Goal: Transaction & Acquisition: Book appointment/travel/reservation

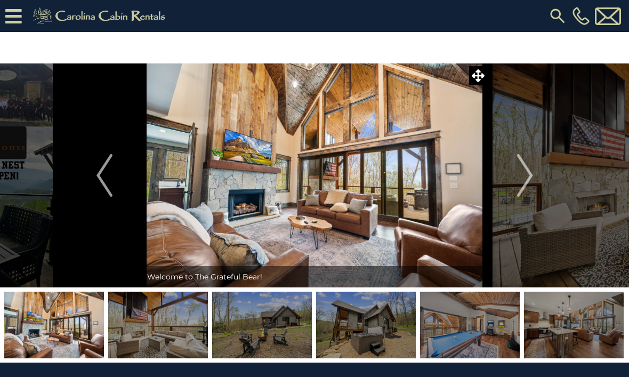
click at [531, 177] on img "Next" at bounding box center [525, 175] width 16 height 43
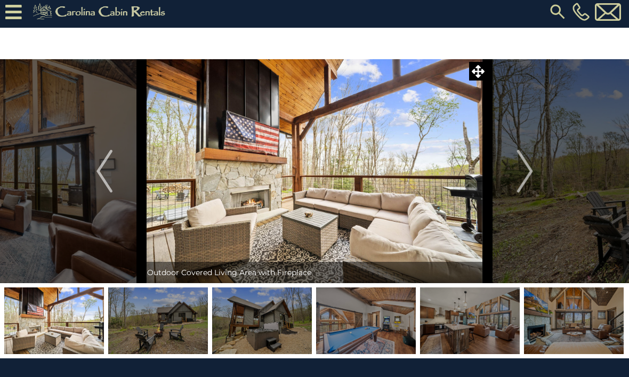
scroll to position [5, 0]
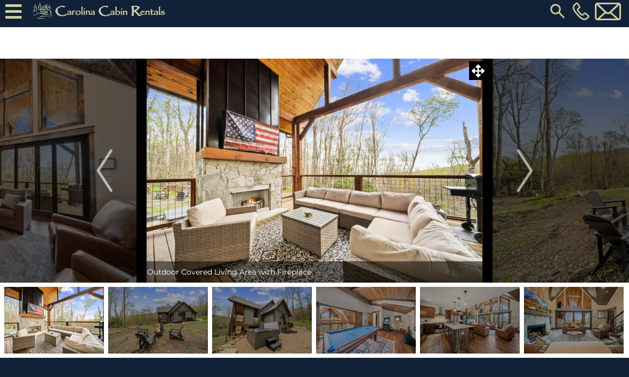
click at [239, 130] on img at bounding box center [315, 171] width 346 height 224
click at [479, 80] on img at bounding box center [315, 171] width 346 height 224
click at [477, 75] on icon at bounding box center [478, 71] width 13 height 13
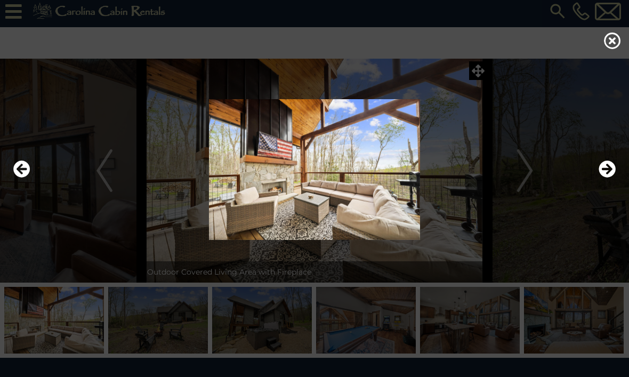
click at [612, 47] on icon at bounding box center [612, 40] width 17 height 17
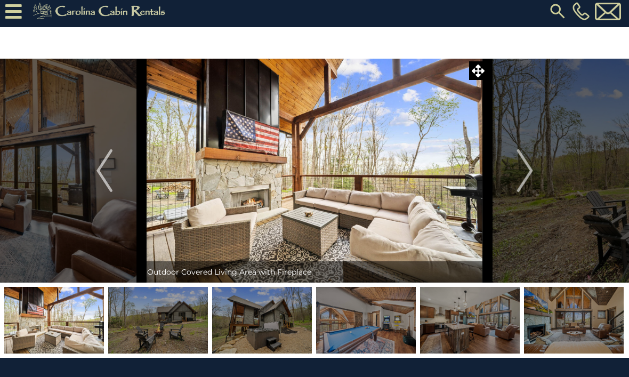
click at [525, 166] on img "Next" at bounding box center [525, 170] width 16 height 43
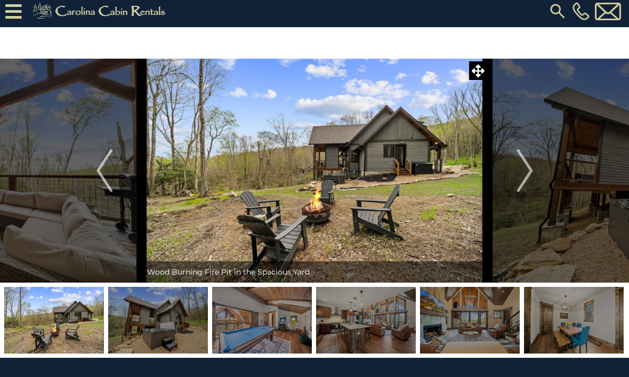
click at [525, 170] on img "Next" at bounding box center [525, 170] width 16 height 43
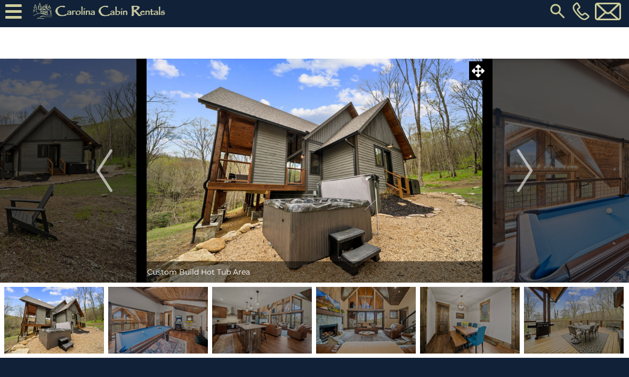
click at [533, 171] on img "Next" at bounding box center [525, 170] width 16 height 43
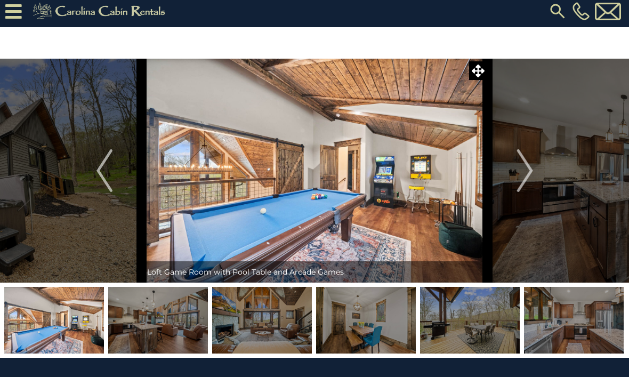
click at [533, 166] on img "Next" at bounding box center [525, 170] width 16 height 43
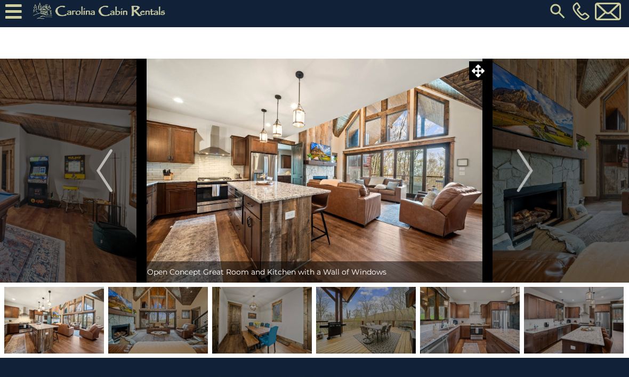
click at [527, 172] on img "Next" at bounding box center [525, 170] width 16 height 43
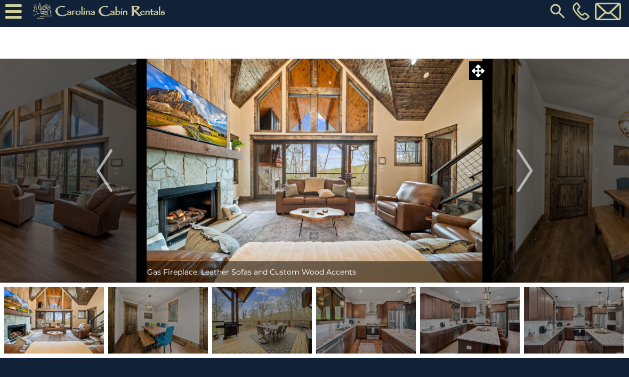
click at [534, 168] on button "Next" at bounding box center [525, 171] width 75 height 224
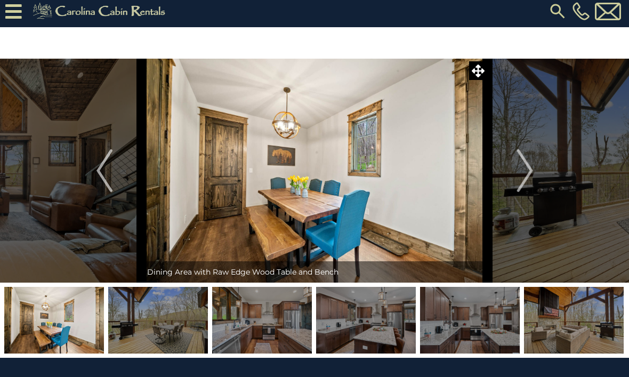
click at [536, 169] on button "Next" at bounding box center [525, 171] width 75 height 224
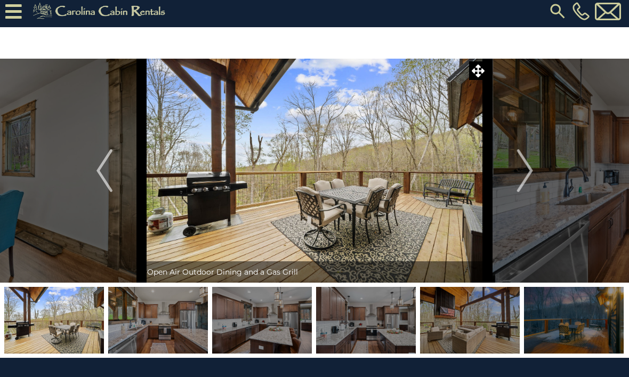
click at [535, 170] on button "Next" at bounding box center [525, 171] width 75 height 224
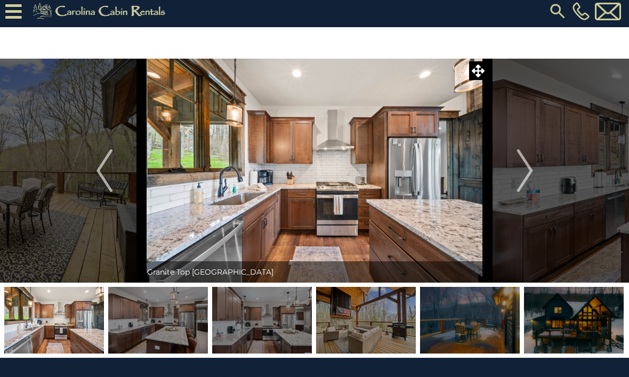
click at [525, 172] on img "Next" at bounding box center [525, 170] width 16 height 43
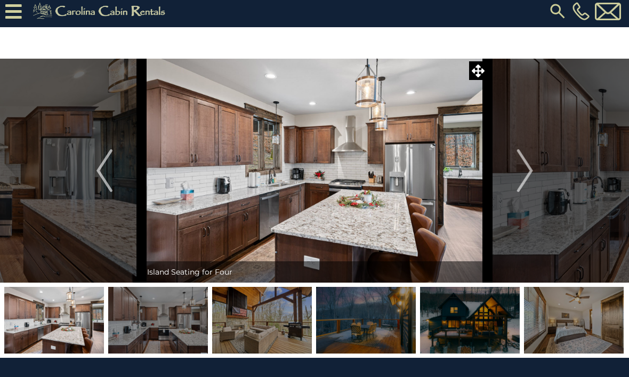
click at [536, 165] on button "Next" at bounding box center [525, 171] width 75 height 224
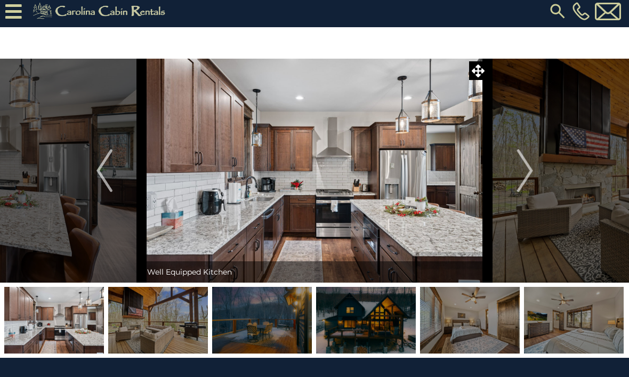
click at [534, 171] on button "Next" at bounding box center [525, 171] width 75 height 224
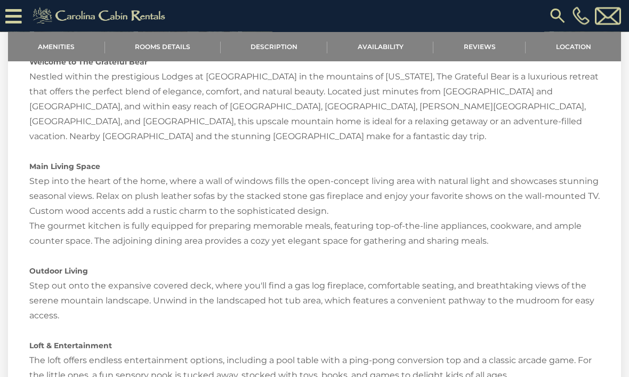
scroll to position [1101, 0]
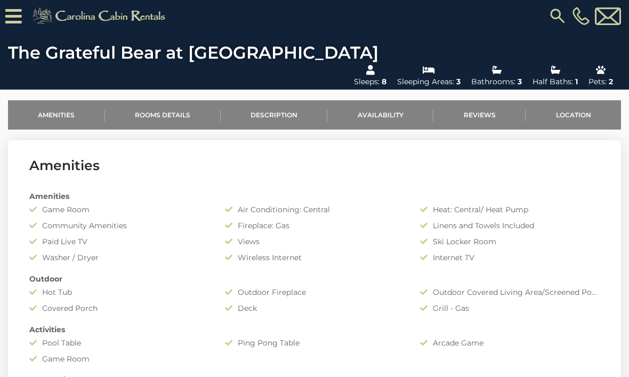
click at [387, 100] on link "Availability" at bounding box center [380, 114] width 106 height 29
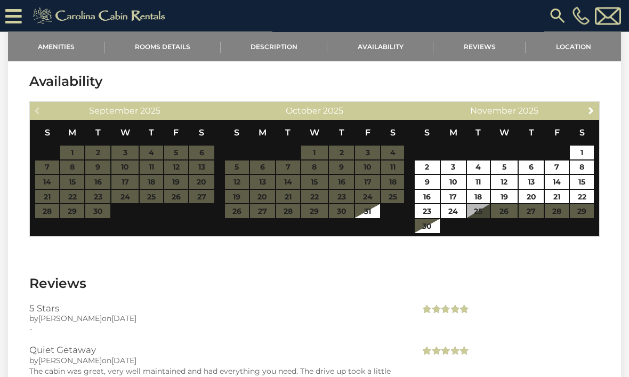
scroll to position [1927, 0]
click at [582, 160] on link "8" at bounding box center [582, 167] width 24 height 14
type input "**********"
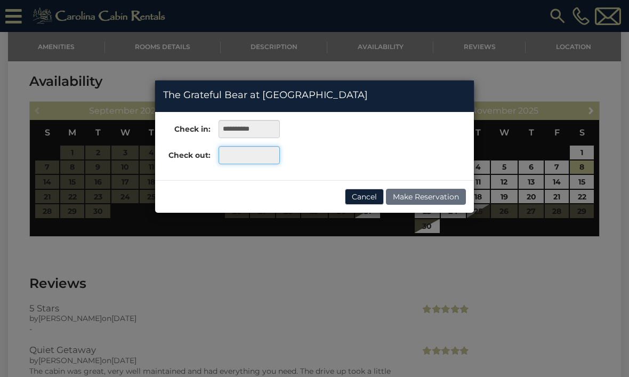
click at [244, 151] on input "text" at bounding box center [249, 155] width 61 height 18
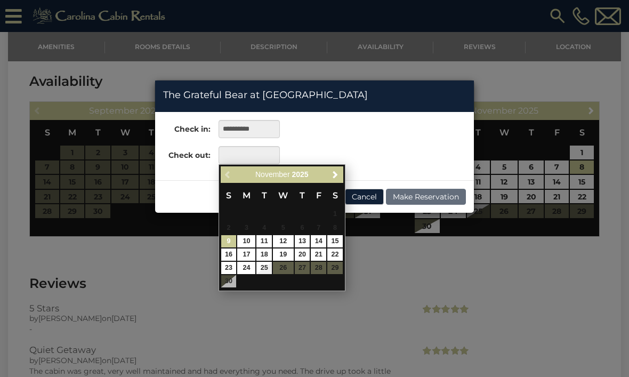
click at [338, 239] on link "15" at bounding box center [334, 241] width 15 height 12
type input "**********"
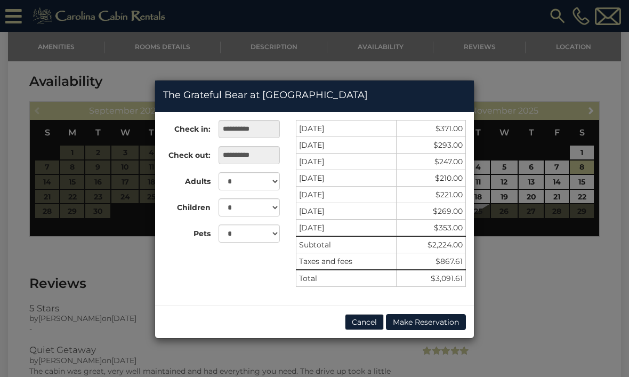
click at [582, 308] on div "**********" at bounding box center [314, 188] width 629 height 377
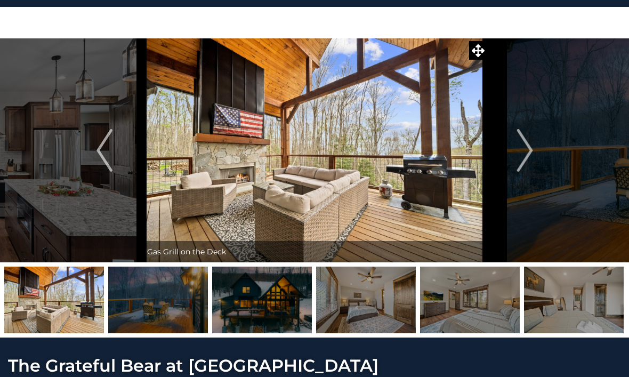
scroll to position [0, 0]
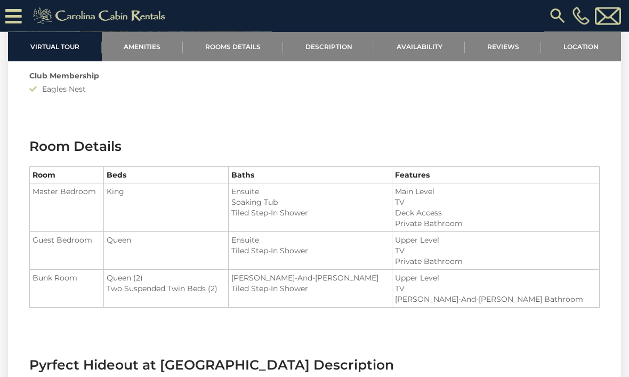
scroll to position [1057, 0]
click at [156, 44] on link "Amenities" at bounding box center [143, 46] width 82 height 29
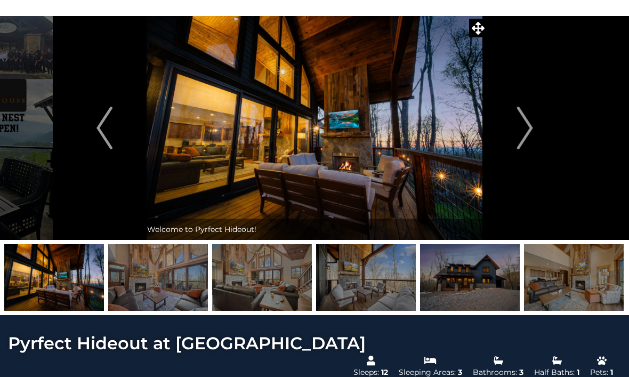
scroll to position [47, 0]
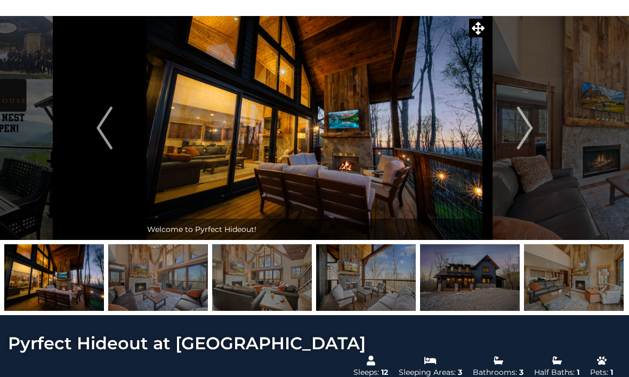
click at [533, 126] on img "Next" at bounding box center [525, 128] width 16 height 43
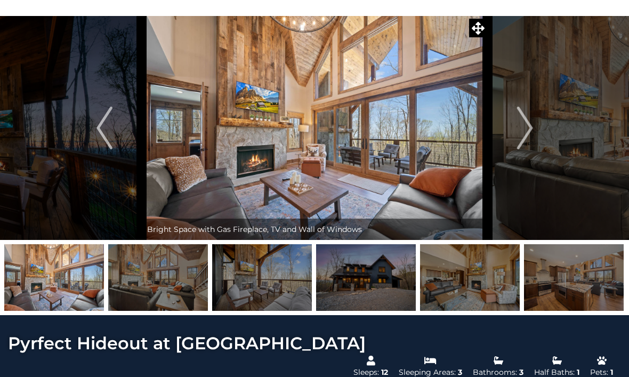
click at [538, 127] on button "Next" at bounding box center [525, 128] width 75 height 224
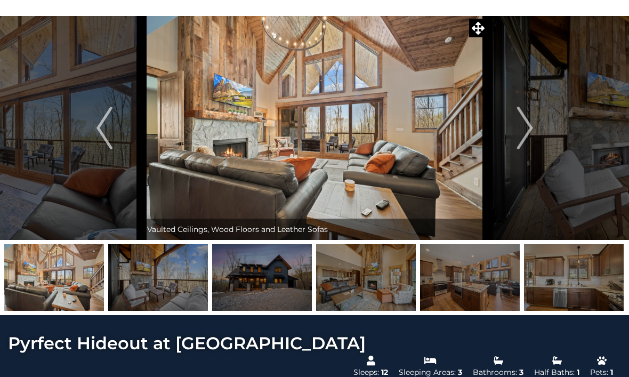
click at [531, 120] on img "Next" at bounding box center [525, 128] width 16 height 43
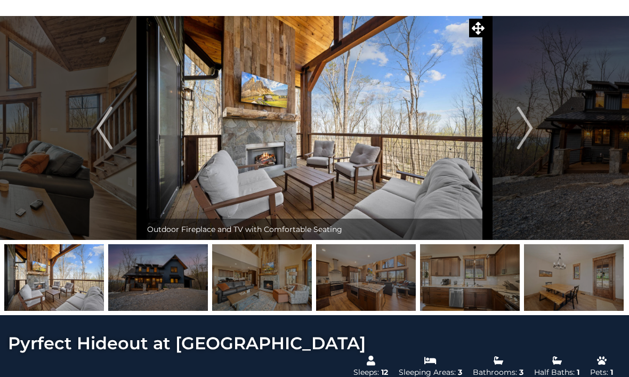
click at [533, 127] on img "Next" at bounding box center [525, 128] width 16 height 43
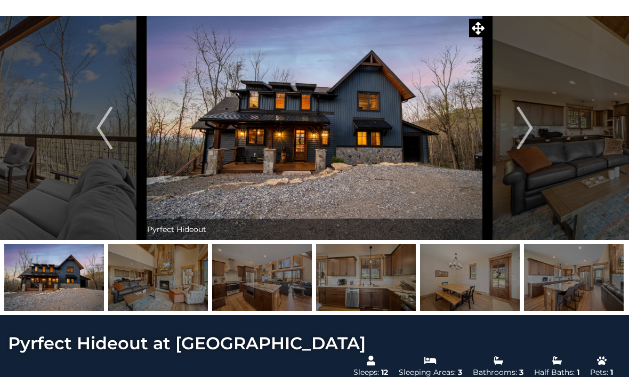
click at [528, 127] on img "Next" at bounding box center [525, 128] width 16 height 43
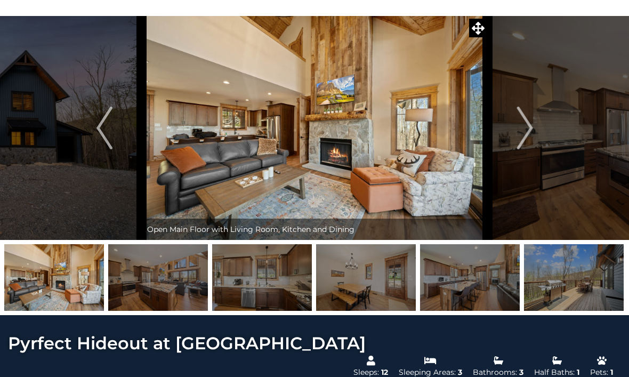
click at [533, 124] on img "Next" at bounding box center [525, 128] width 16 height 43
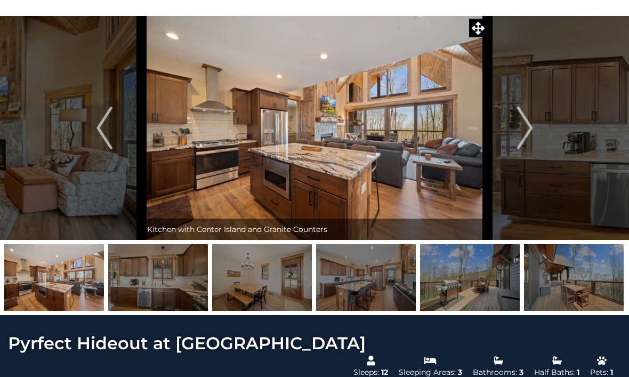
click at [531, 126] on img "Next" at bounding box center [525, 128] width 16 height 43
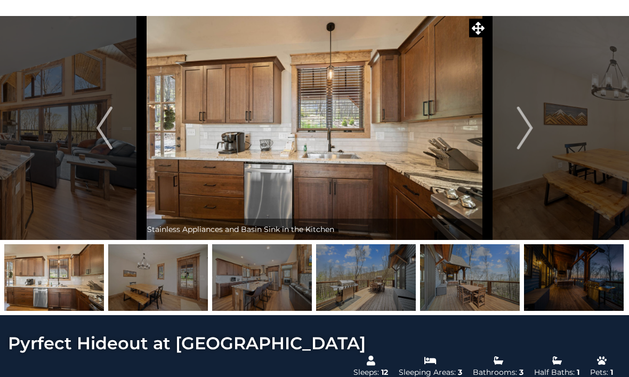
click at [529, 124] on img "Next" at bounding box center [525, 128] width 16 height 43
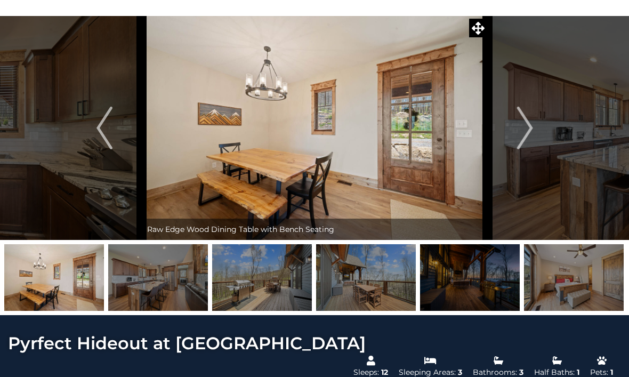
click at [530, 127] on img "Next" at bounding box center [525, 128] width 16 height 43
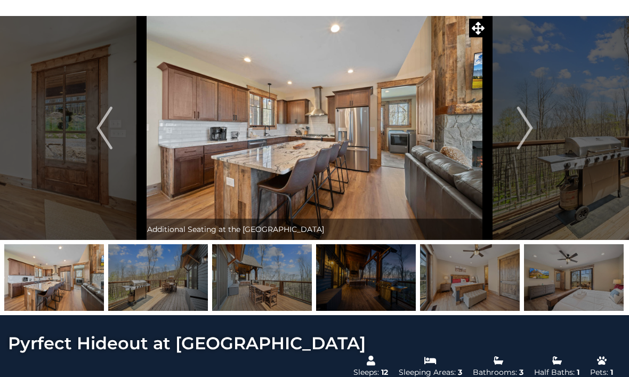
click at [529, 128] on img "Next" at bounding box center [525, 128] width 16 height 43
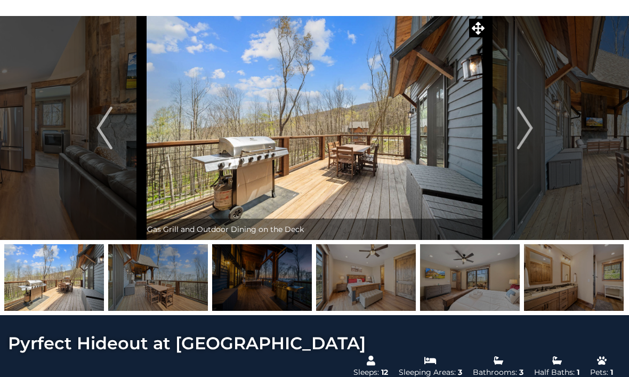
click at [531, 128] on img "Next" at bounding box center [525, 128] width 16 height 43
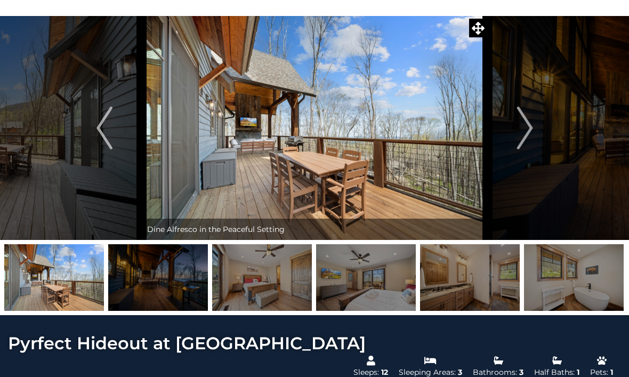
click at [531, 125] on img "Next" at bounding box center [525, 128] width 16 height 43
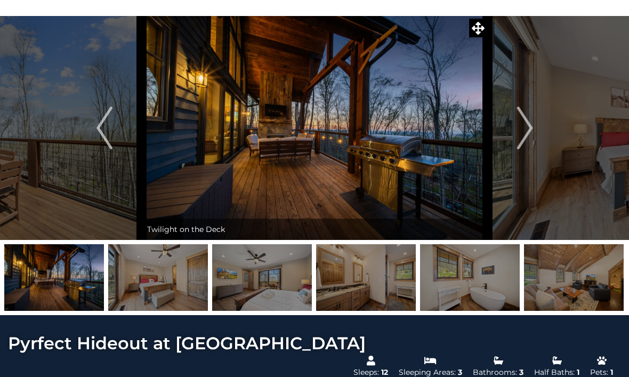
click at [526, 122] on img "Next" at bounding box center [525, 128] width 16 height 43
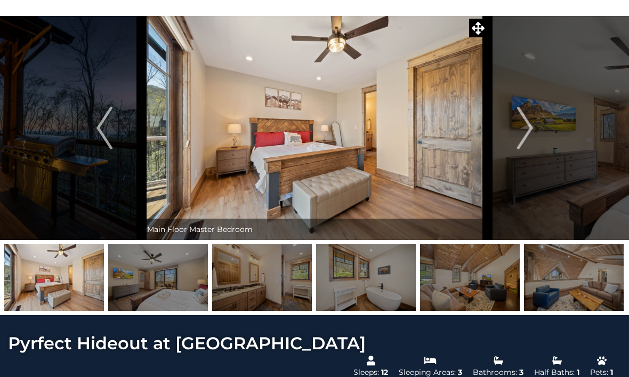
click at [529, 127] on img "Next" at bounding box center [525, 128] width 16 height 43
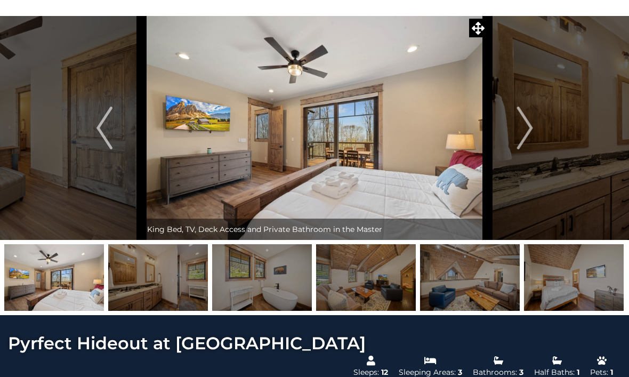
click at [528, 128] on img "Next" at bounding box center [525, 128] width 16 height 43
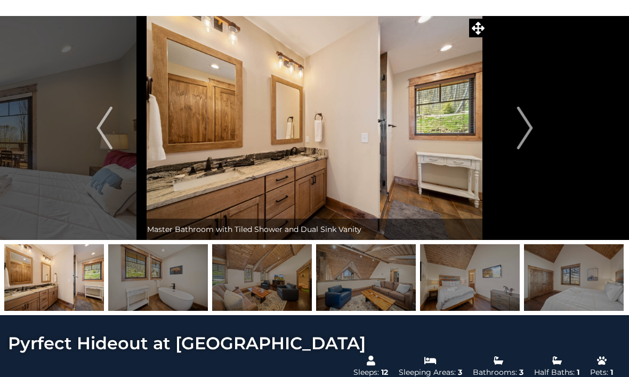
click at [527, 122] on img "Next" at bounding box center [525, 128] width 16 height 43
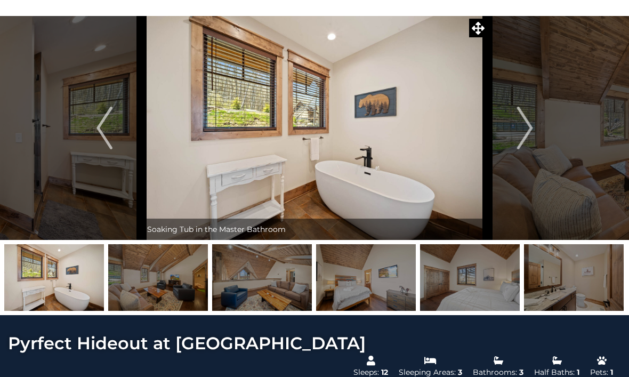
click at [530, 126] on img "Next" at bounding box center [525, 128] width 16 height 43
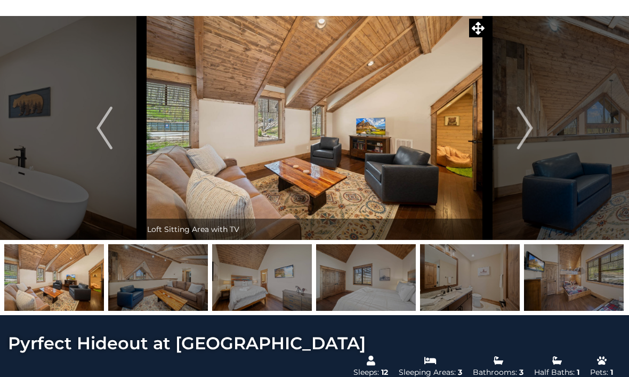
click at [529, 128] on img "Next" at bounding box center [525, 128] width 16 height 43
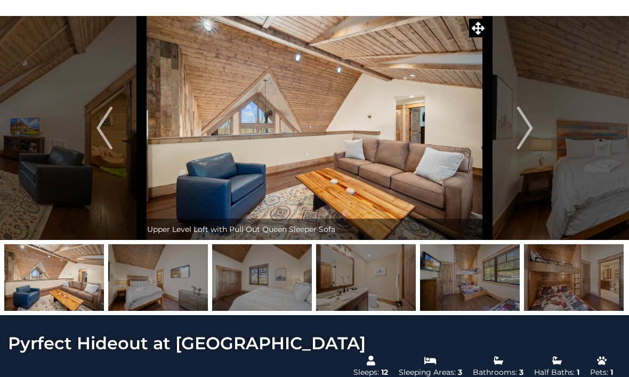
click at [528, 126] on img "Next" at bounding box center [525, 128] width 16 height 43
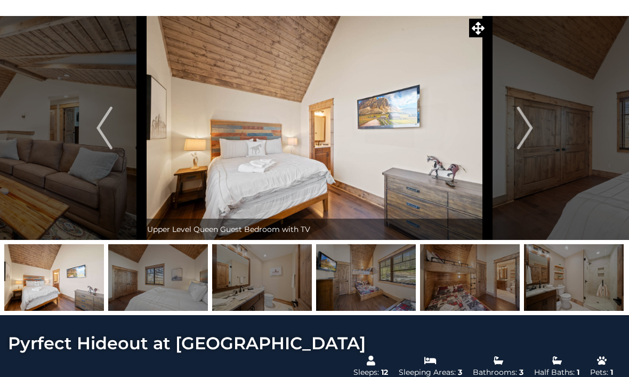
click at [528, 126] on img "Next" at bounding box center [525, 128] width 16 height 43
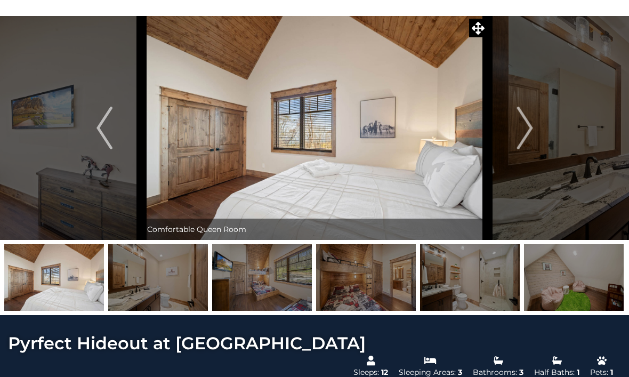
click at [522, 129] on img "Next" at bounding box center [525, 128] width 16 height 43
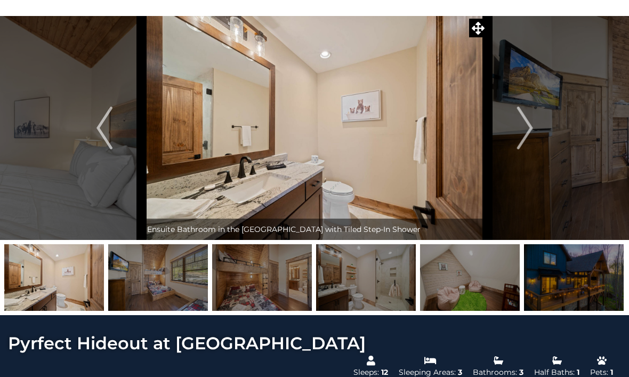
click at [526, 124] on img "Next" at bounding box center [525, 128] width 16 height 43
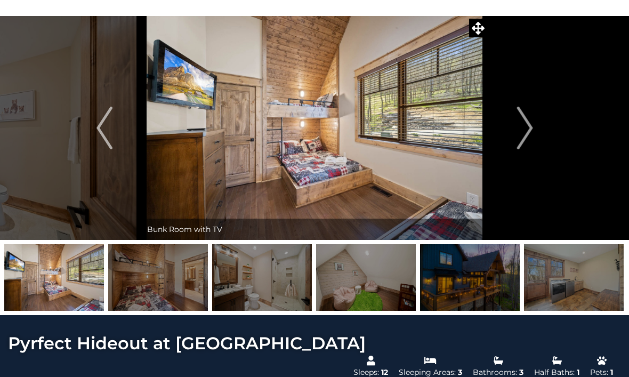
click at [531, 122] on img "Next" at bounding box center [525, 128] width 16 height 43
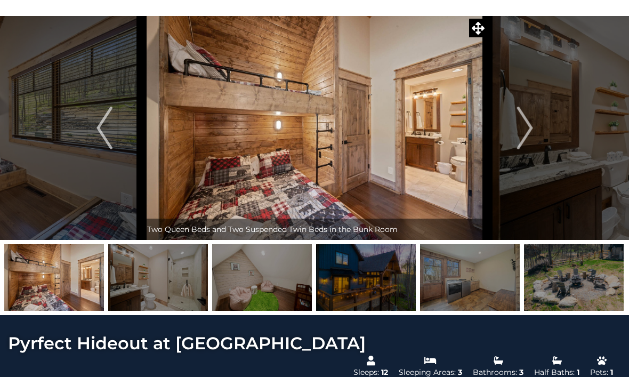
click at [530, 124] on img "Next" at bounding box center [525, 128] width 16 height 43
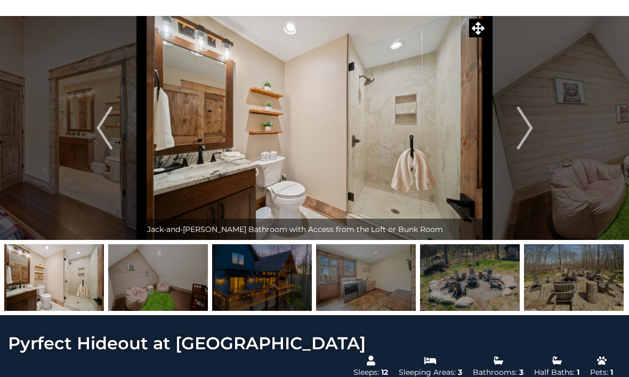
click at [530, 122] on img "Next" at bounding box center [525, 128] width 16 height 43
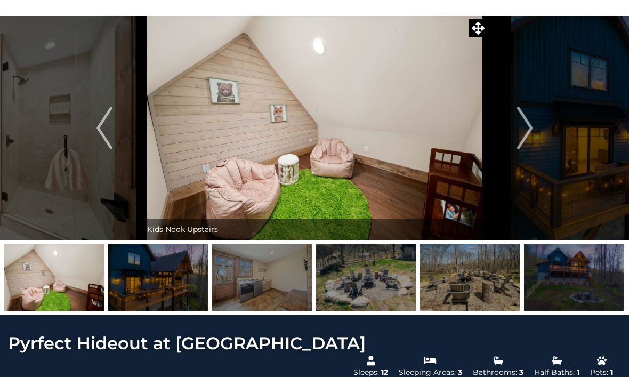
click at [530, 124] on img "Next" at bounding box center [525, 128] width 16 height 43
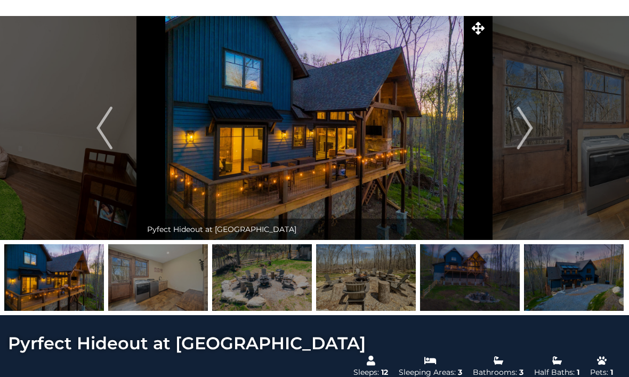
click at [530, 118] on img "Next" at bounding box center [525, 128] width 16 height 43
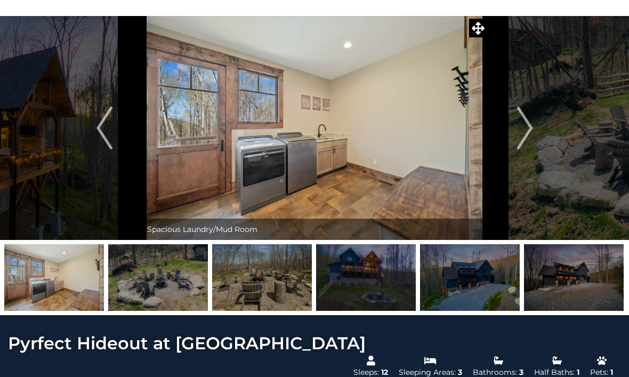
click at [527, 123] on img "Next" at bounding box center [525, 128] width 16 height 43
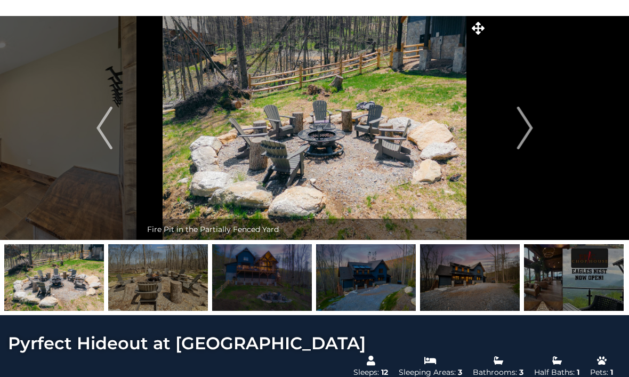
click at [529, 127] on img "Next" at bounding box center [525, 128] width 16 height 43
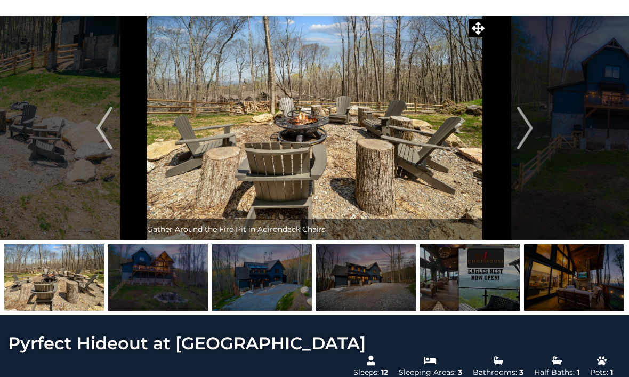
click at [530, 122] on img "Next" at bounding box center [525, 128] width 16 height 43
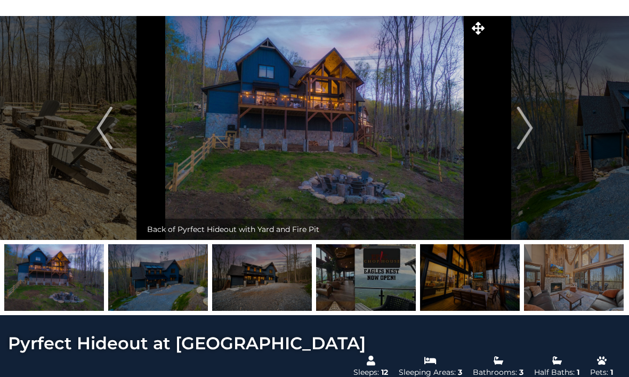
click at [529, 124] on img "Next" at bounding box center [525, 128] width 16 height 43
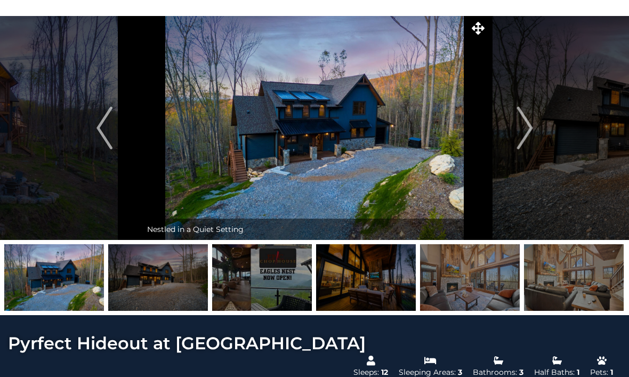
click at [530, 127] on img "Next" at bounding box center [525, 128] width 16 height 43
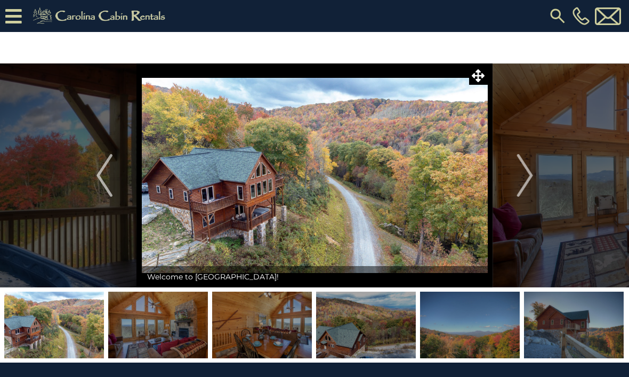
click at [534, 170] on button "Next" at bounding box center [525, 175] width 75 height 224
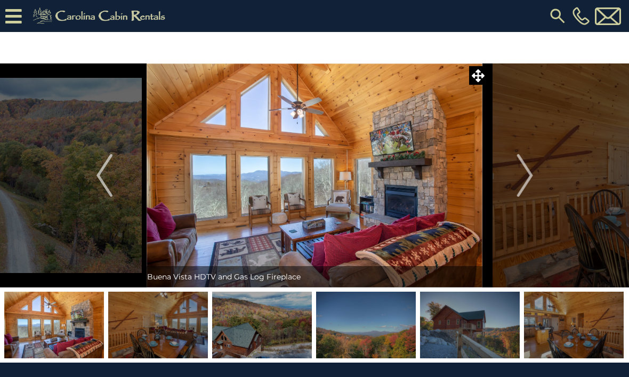
click at [528, 168] on img "Next" at bounding box center [525, 175] width 16 height 43
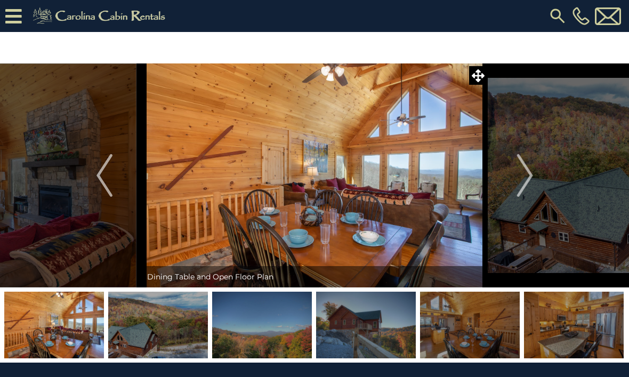
click at [521, 177] on img "Next" at bounding box center [525, 175] width 16 height 43
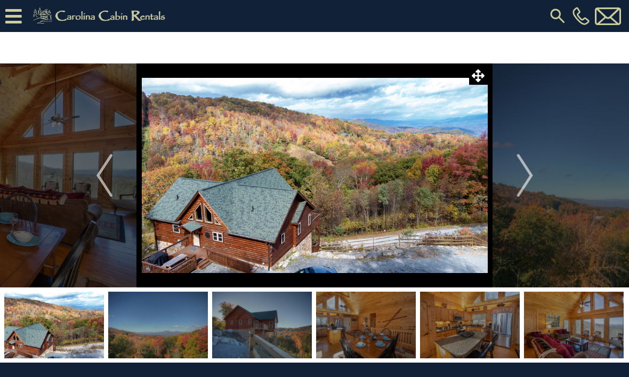
click at [523, 171] on img "Next" at bounding box center [525, 175] width 16 height 43
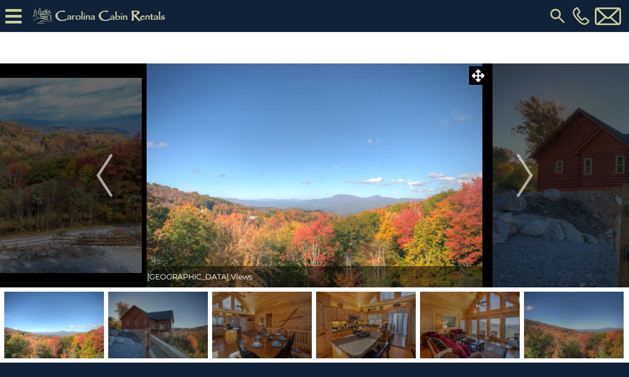
click at [522, 170] on img "Next" at bounding box center [525, 175] width 16 height 43
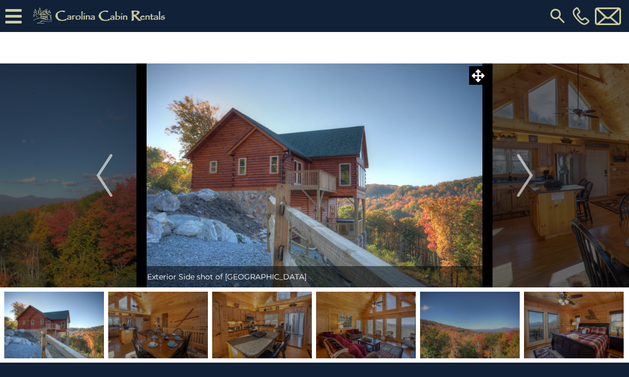
click at [520, 174] on img "Next" at bounding box center [525, 175] width 16 height 43
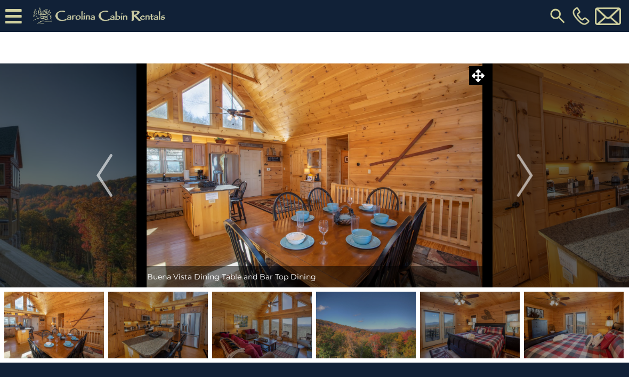
click at [524, 174] on img "Next" at bounding box center [525, 175] width 16 height 43
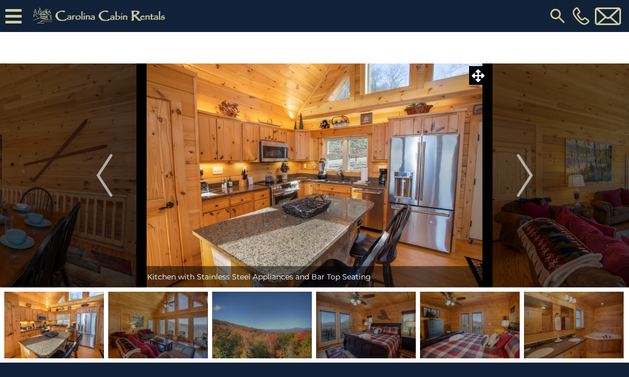
click at [521, 169] on img "Next" at bounding box center [525, 175] width 16 height 43
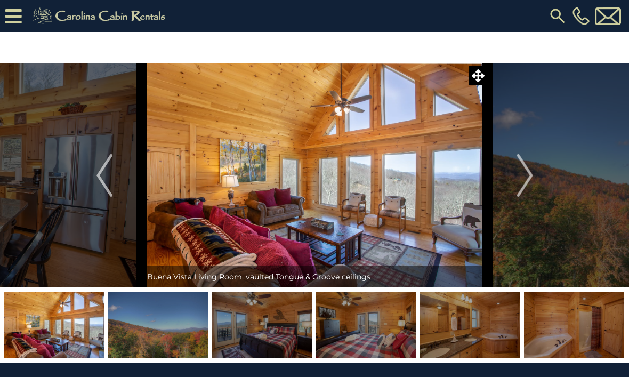
click at [520, 175] on img "Next" at bounding box center [525, 175] width 16 height 43
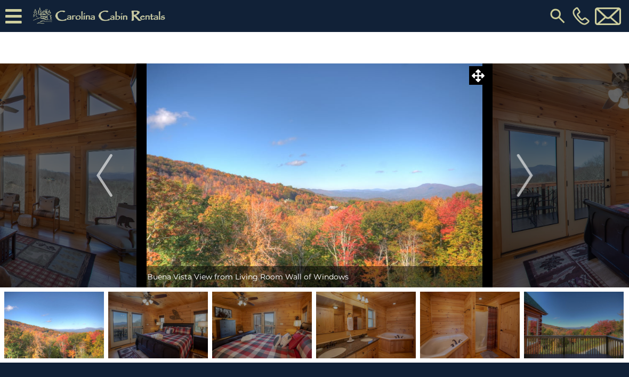
click at [529, 178] on img "Next" at bounding box center [525, 175] width 16 height 43
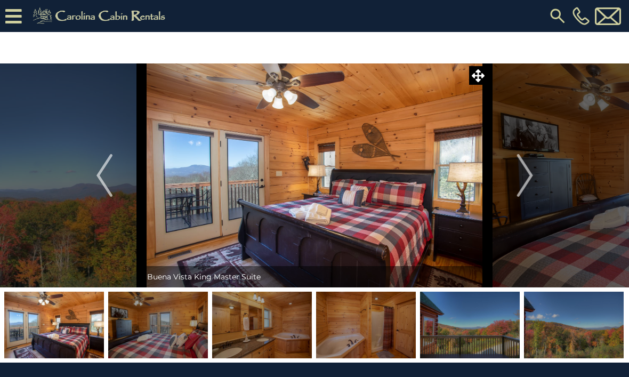
click at [528, 172] on img "Next" at bounding box center [525, 175] width 16 height 43
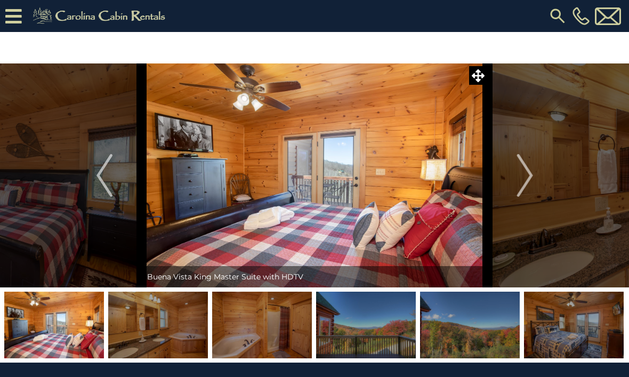
click at [523, 173] on img "Next" at bounding box center [525, 175] width 16 height 43
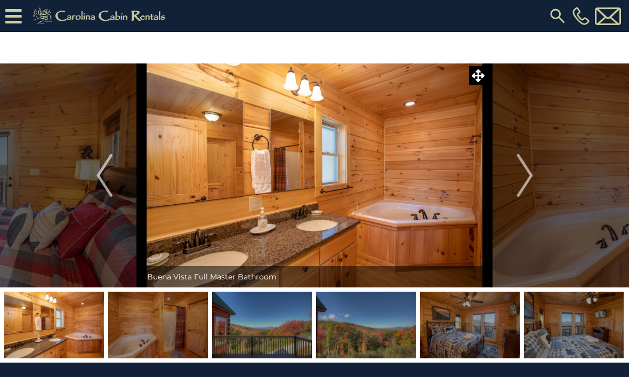
click at [526, 173] on img "Next" at bounding box center [525, 175] width 16 height 43
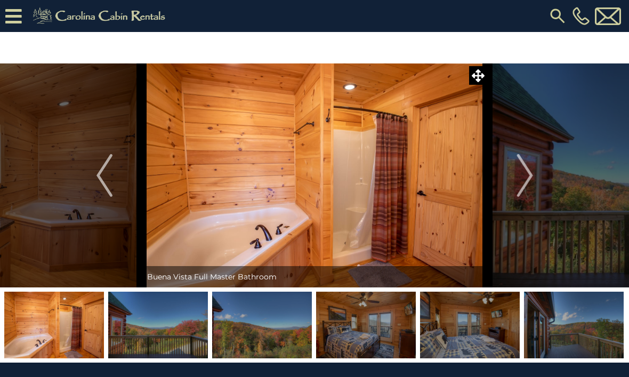
click at [527, 173] on img "Next" at bounding box center [525, 175] width 16 height 43
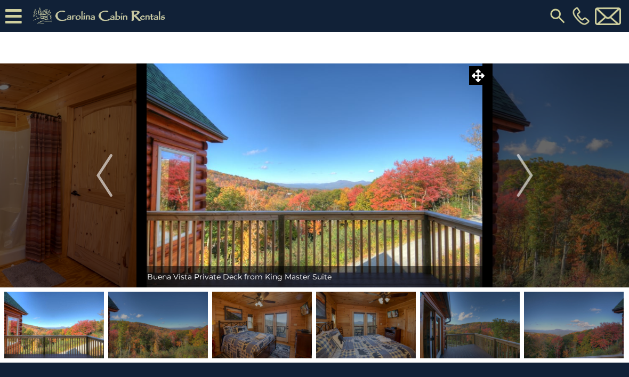
click at [519, 174] on img "Next" at bounding box center [525, 175] width 16 height 43
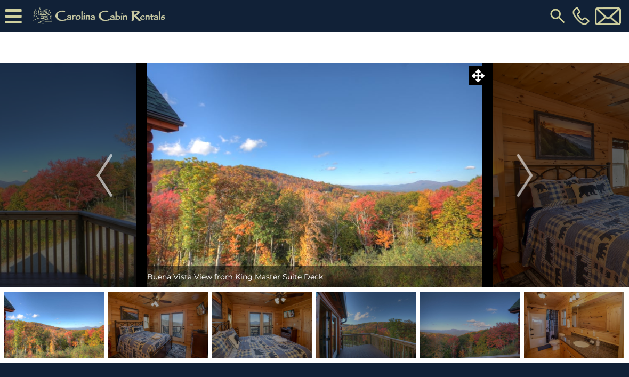
click at [520, 179] on img "Next" at bounding box center [525, 175] width 16 height 43
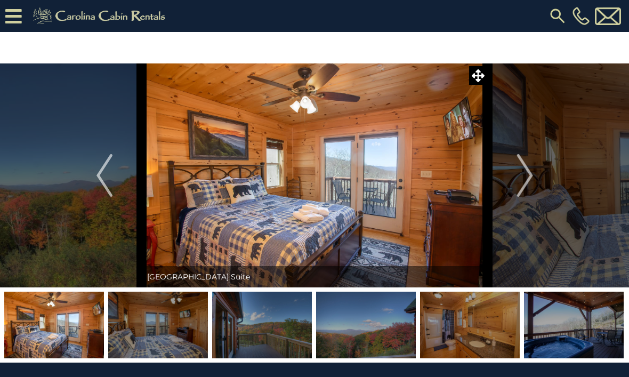
click at [528, 177] on img "Next" at bounding box center [525, 175] width 16 height 43
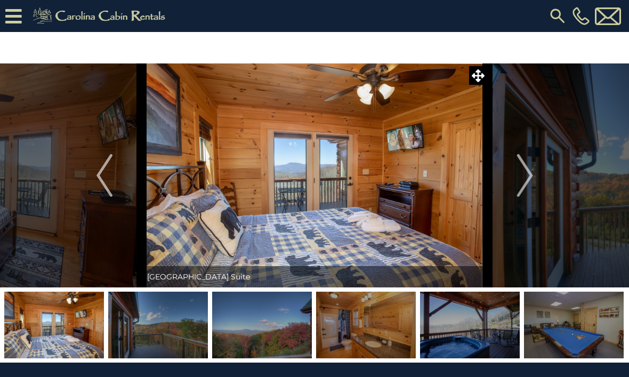
click at [528, 172] on img "Next" at bounding box center [525, 175] width 16 height 43
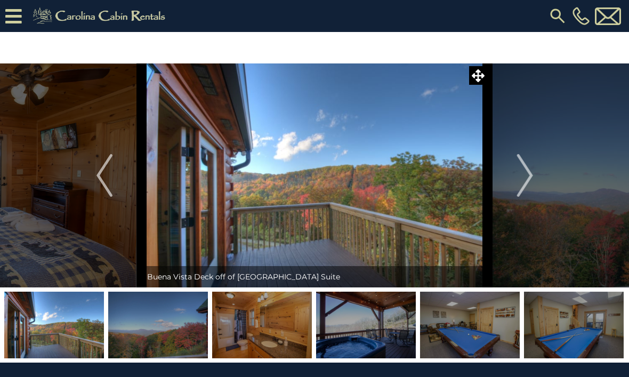
click at [529, 176] on img "Next" at bounding box center [525, 175] width 16 height 43
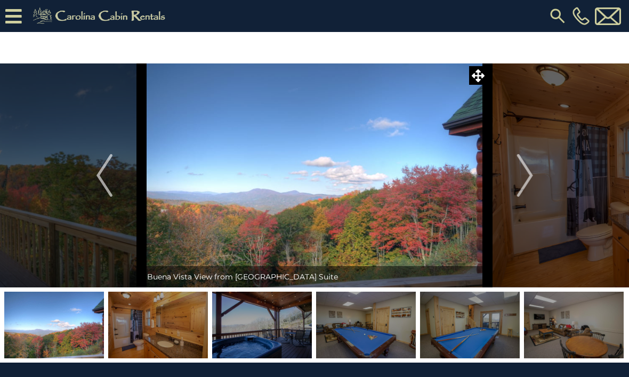
click at [525, 175] on img "Next" at bounding box center [525, 175] width 16 height 43
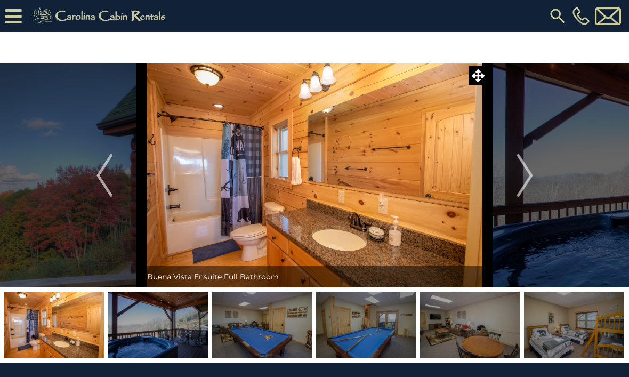
click at [525, 175] on img "Next" at bounding box center [525, 175] width 16 height 43
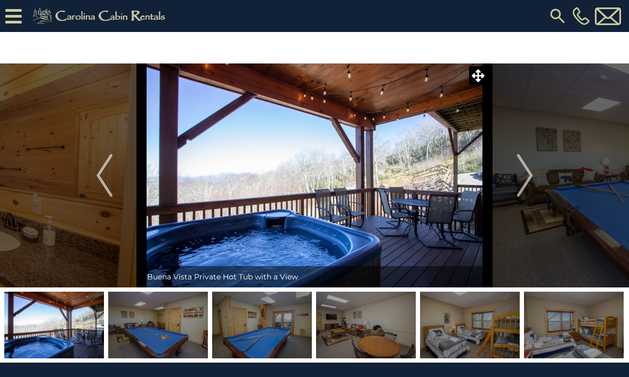
click at [531, 175] on img "Next" at bounding box center [525, 175] width 16 height 43
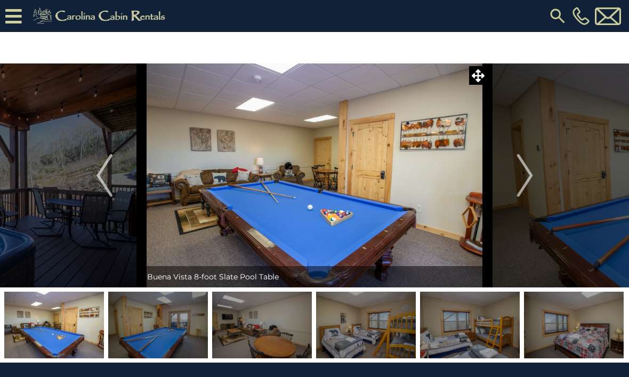
click at [526, 175] on img "Next" at bounding box center [525, 175] width 16 height 43
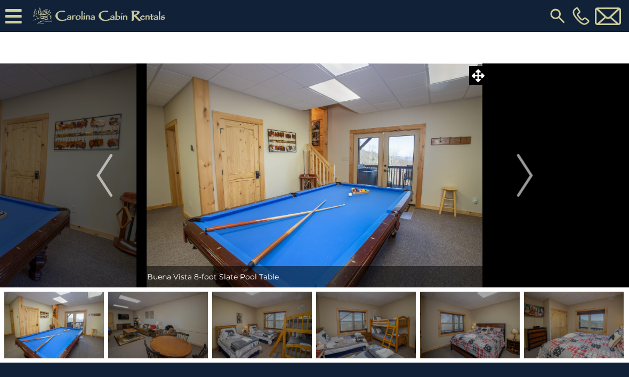
click at [529, 173] on img "Next" at bounding box center [525, 175] width 16 height 43
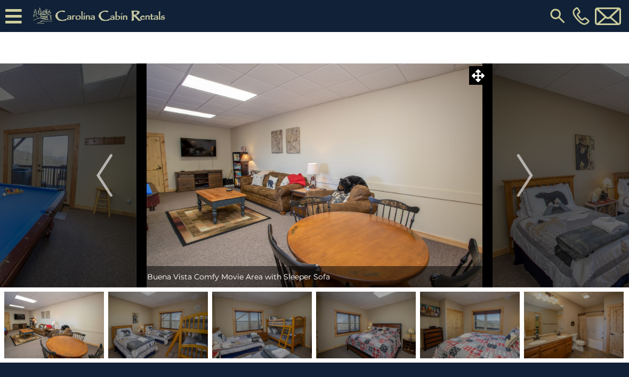
click at [529, 179] on img "Next" at bounding box center [525, 175] width 16 height 43
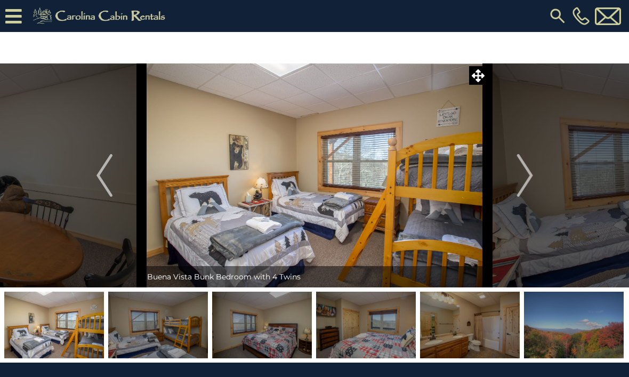
click at [534, 170] on button "Next" at bounding box center [525, 175] width 75 height 224
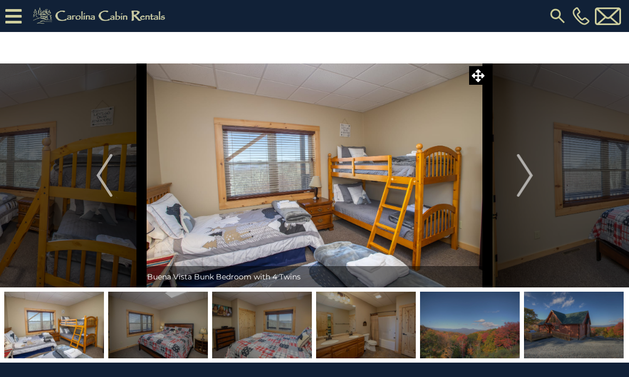
click at [530, 169] on img "Next" at bounding box center [525, 175] width 16 height 43
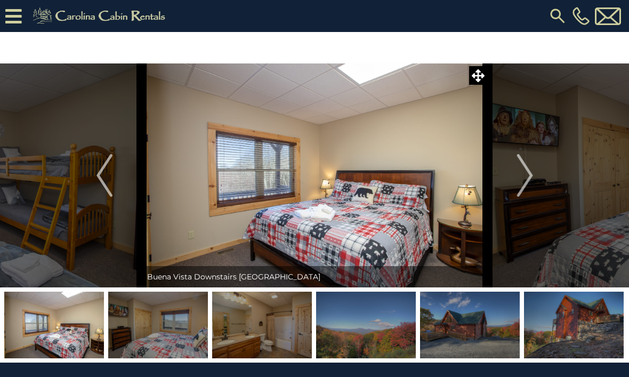
click at [526, 175] on img "Next" at bounding box center [525, 175] width 16 height 43
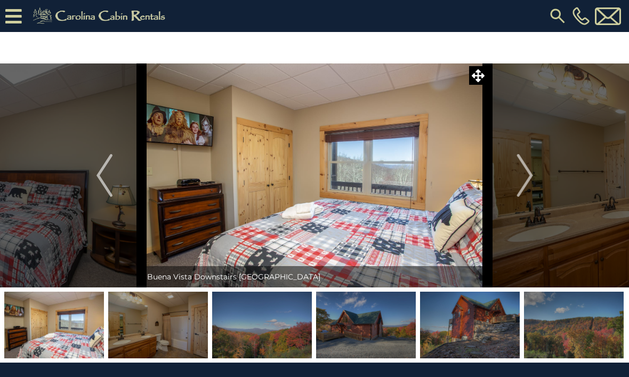
click at [527, 173] on img "Next" at bounding box center [525, 175] width 16 height 43
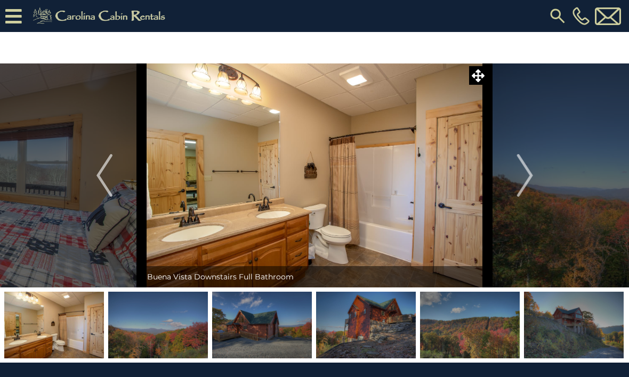
click at [530, 173] on img "Next" at bounding box center [525, 175] width 16 height 43
